Goal: Transaction & Acquisition: Obtain resource

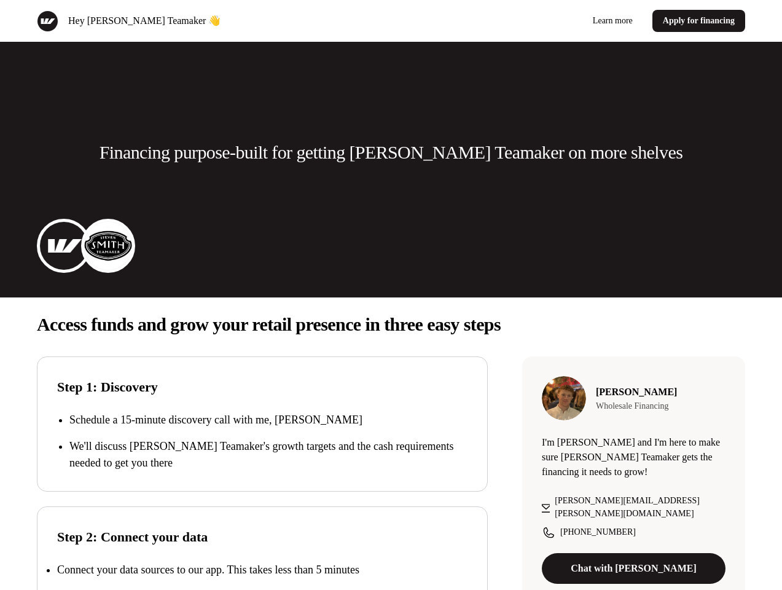
click at [391, 21] on div "Hey [PERSON_NAME] Teamaker 👋 Learn more Apply for financing" at bounding box center [391, 21] width 782 height 42
click at [211, 21] on div "Hey [PERSON_NAME] Teamaker 👋" at bounding box center [212, 21] width 350 height 22
click at [571, 21] on div "Learn more Apply for financing" at bounding box center [571, 21] width 350 height 22
click at [391, 152] on p "Financing purpose-built for getting [PERSON_NAME] Teamaker on more shelves" at bounding box center [391, 152] width 583 height 25
click at [64, 246] on img at bounding box center [63, 245] width 49 height 49
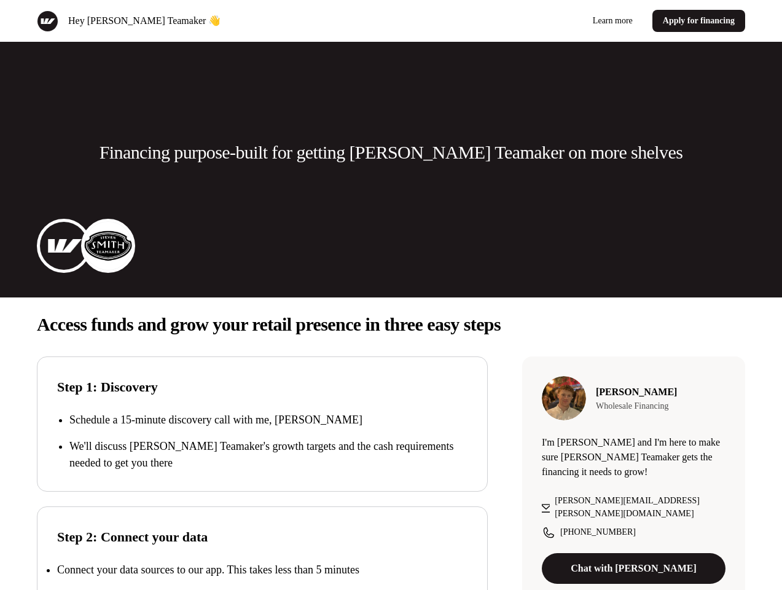
click at [108, 246] on img at bounding box center [108, 245] width 49 height 49
click at [391, 325] on p "Access funds and grow your retail presence in three easy steps" at bounding box center [391, 324] width 709 height 25
click at [262, 441] on p "We'll discuss [PERSON_NAME] Teamaker's growth targets and the cash requirements…" at bounding box center [268, 454] width 398 height 33
click at [262, 548] on div "Step 2: Connect your data Connect your data sources to our app. This takes less…" at bounding box center [262, 573] width 451 height 135
click at [262, 570] on p "Connect your data sources to our app. This takes less than 5 minutes" at bounding box center [208, 570] width 302 height 12
